Goal: Find specific page/section: Find specific page/section

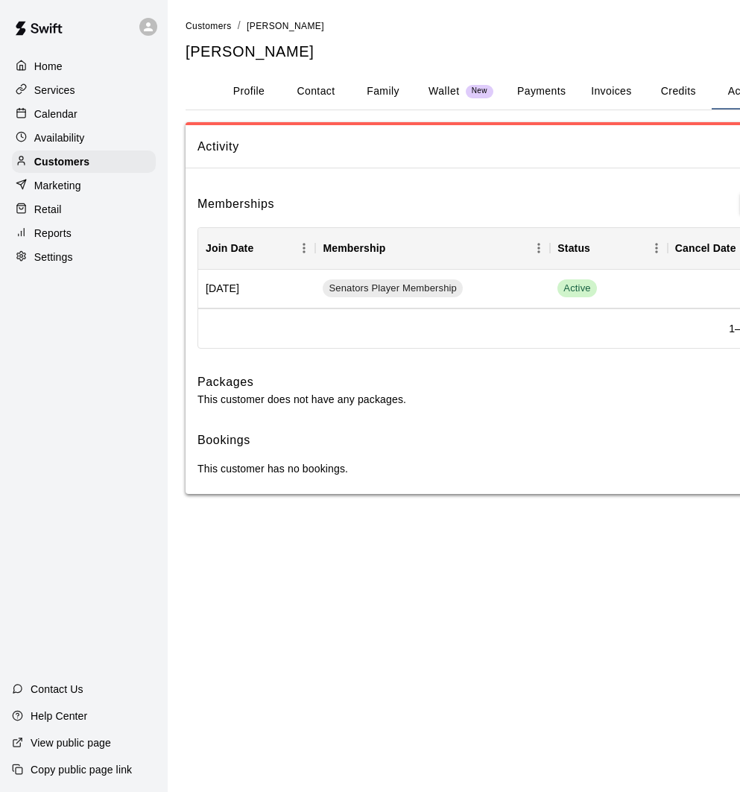
click at [60, 107] on p "Calendar" at bounding box center [55, 114] width 43 height 15
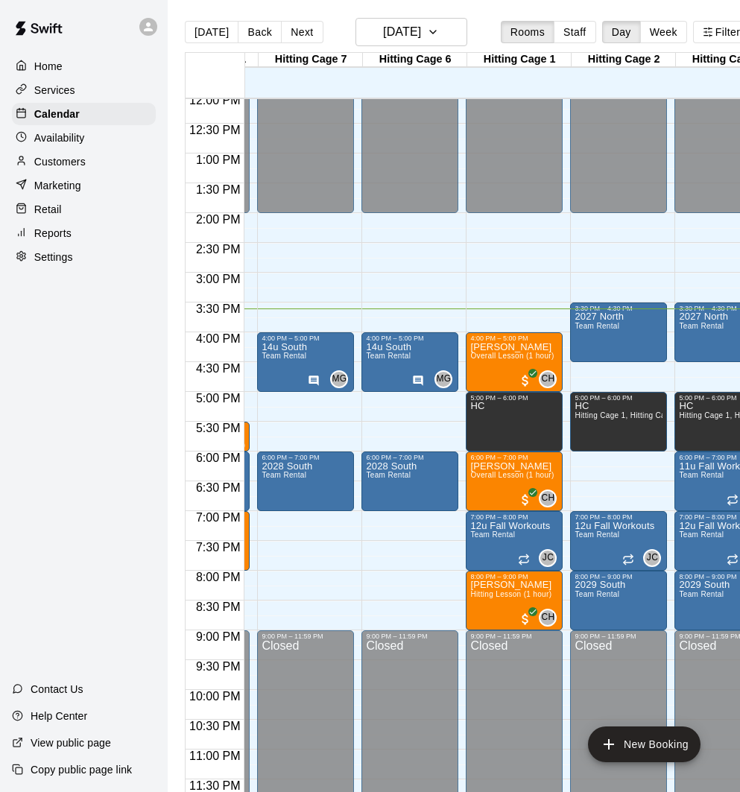
scroll to position [721, 472]
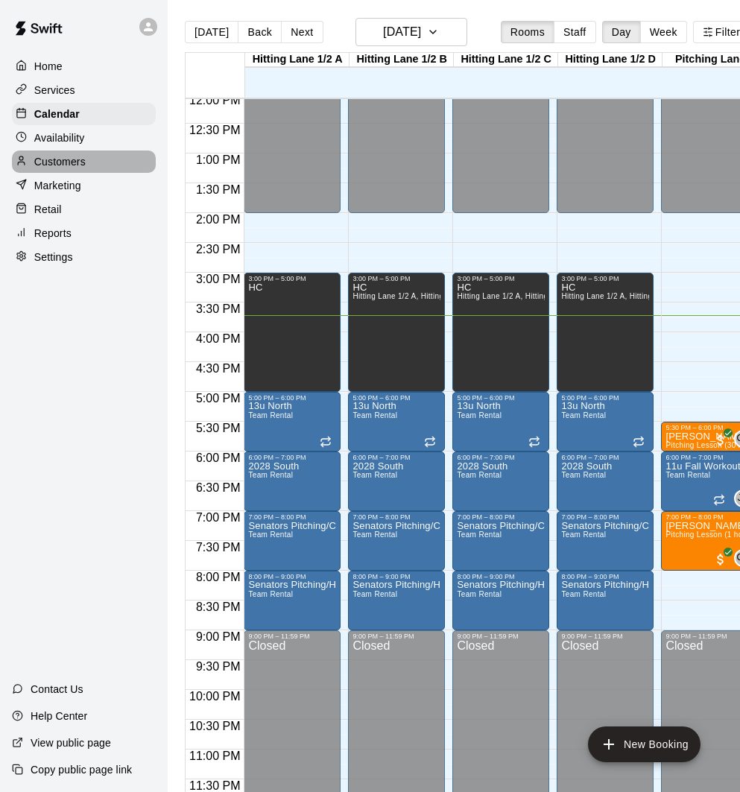
click at [86, 156] on div "Customers" at bounding box center [84, 162] width 144 height 22
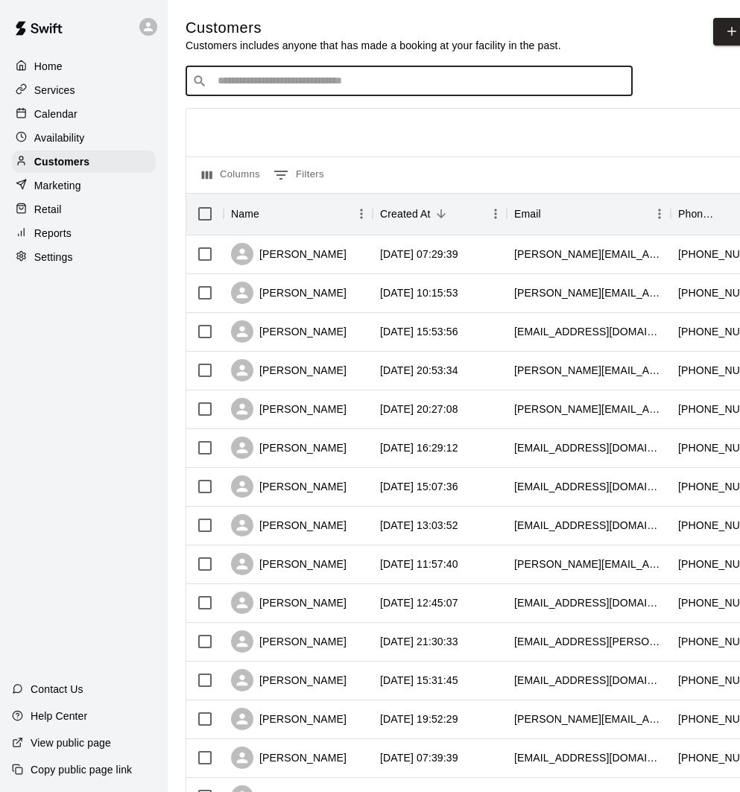
click at [288, 86] on input "Search customers by name or email" at bounding box center [419, 81] width 413 height 15
type input "*"
